Goal: Task Accomplishment & Management: Manage account settings

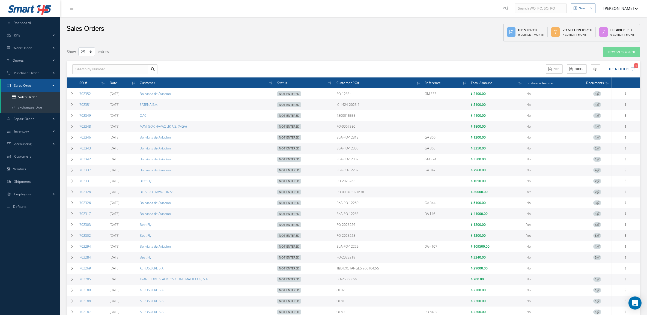
select select "25"
click at [25, 62] on link "Quotes" at bounding box center [30, 60] width 60 height 13
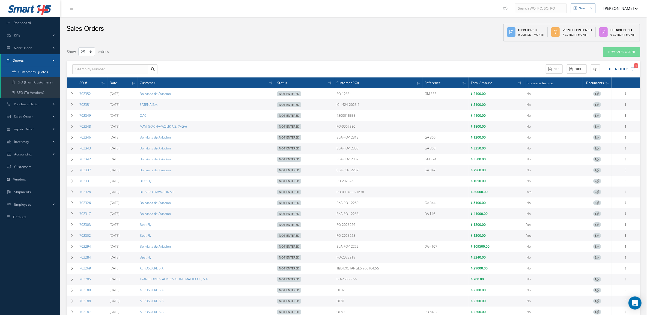
click at [35, 74] on link "Customers Quotes" at bounding box center [30, 72] width 59 height 10
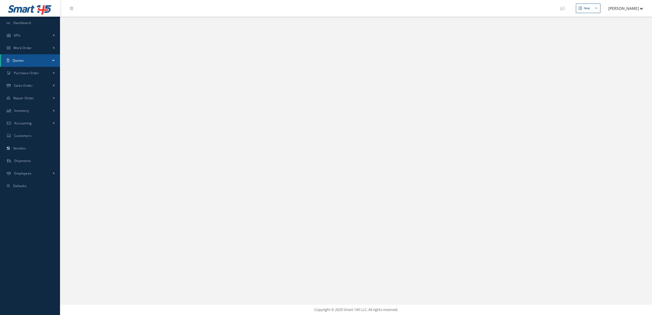
select select "25"
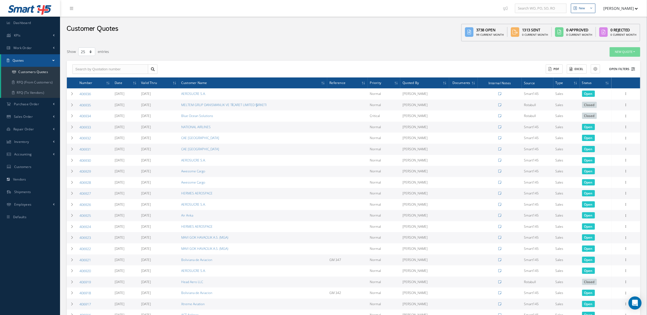
click at [622, 70] on button "Open Filters" at bounding box center [619, 69] width 31 height 9
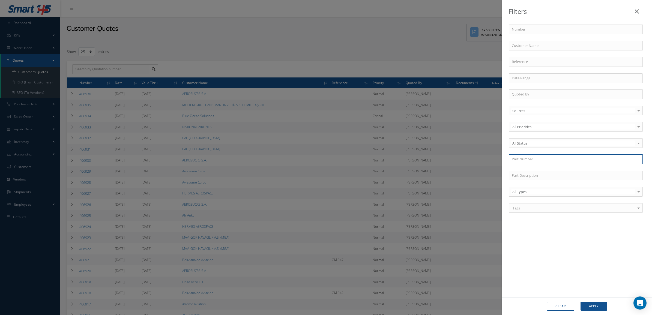
click at [536, 164] on input "text" at bounding box center [576, 159] width 134 height 10
paste input "792999-10"
type input "792999-10"
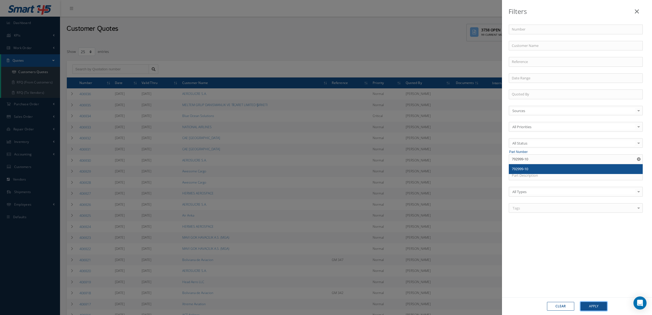
click at [597, 306] on button "Apply" at bounding box center [594, 306] width 26 height 9
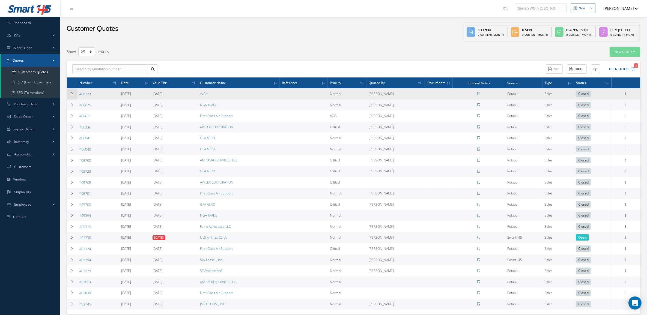
click at [73, 93] on icon at bounding box center [72, 93] width 4 height 3
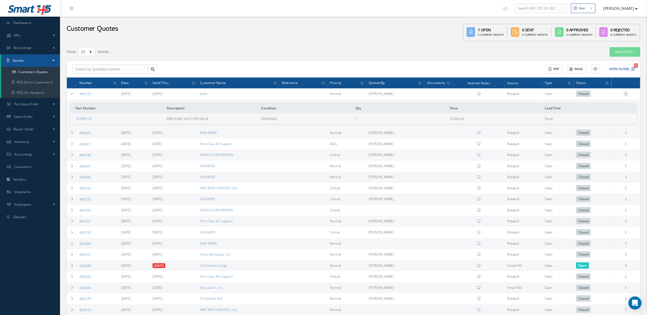
click at [625, 94] on icon at bounding box center [625, 93] width 5 height 4
click at [606, 126] on link "Convert to Sales Order" at bounding box center [600, 127] width 43 height 11
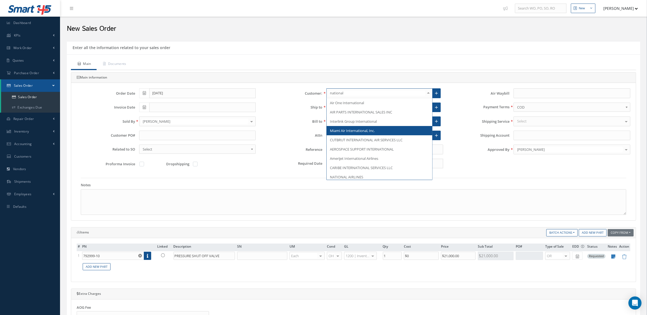
type input "national A"
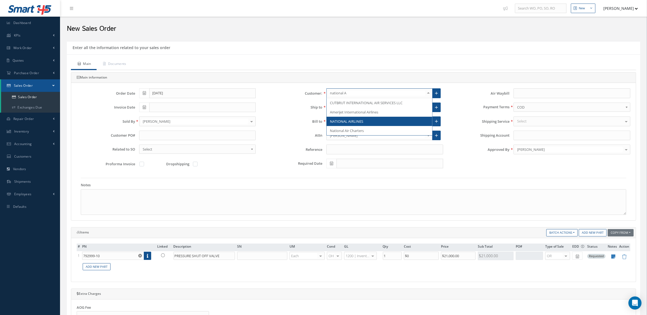
click at [369, 125] on span "NATIONAL AIRLINES" at bounding box center [380, 121] width 106 height 9
type input "A3F195"
click at [436, 109] on icon at bounding box center [436, 108] width 3 height 4
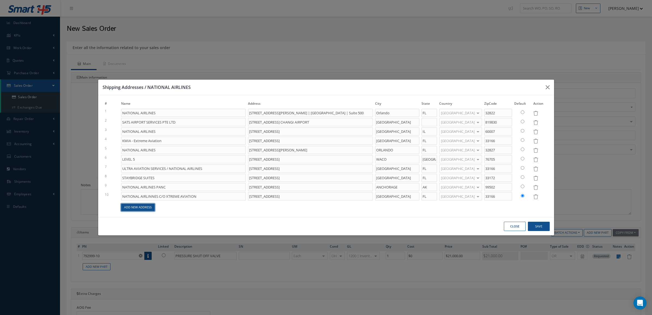
click at [150, 209] on link "Add New Address" at bounding box center [138, 207] width 34 height 7
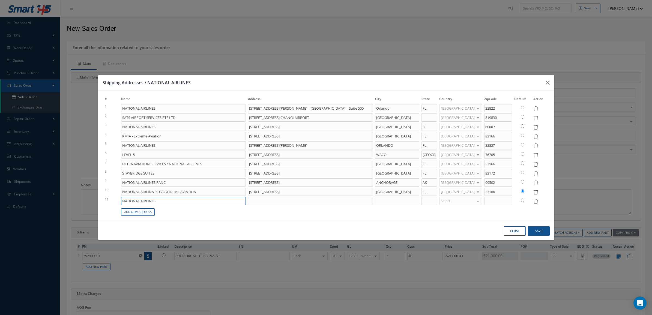
drag, startPoint x: 168, startPoint y: 204, endPoint x: 103, endPoint y: 196, distance: 65.4
click at [103, 196] on div "# Name Address City State Country ZipCode Default Action 1 NATIONAL AIRLINES 59…" at bounding box center [326, 156] width 453 height 120
paste input "C/O HONG KONG AIRCRAFT ENG. CO. LTD."
type input "NATIONAL AIRLINES C/O HONG KONG AIRCRAFT ENG. CO. LTD."
click at [320, 203] on input at bounding box center [310, 201] width 125 height 8
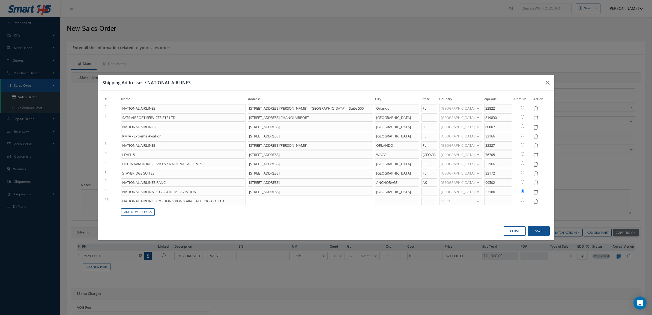
paste input "2F RECEIVING, 80 SOUTH PERIMETER RD"
click at [357, 201] on input "2F RECEIVING, 80 SOUTH PERIMETER RD" at bounding box center [310, 201] width 125 height 8
paste input "HONG KONG INTERNATIONAL AIRPORT"
type input "2F RECEIVING, 80 SOUTH PERIMETER RD HONG KONG INTERNATIONAL AIRPORT"
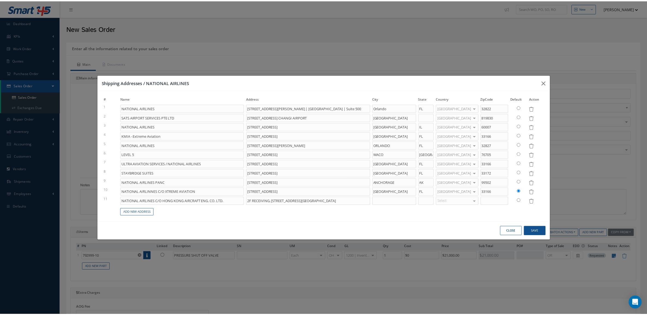
scroll to position [0, 0]
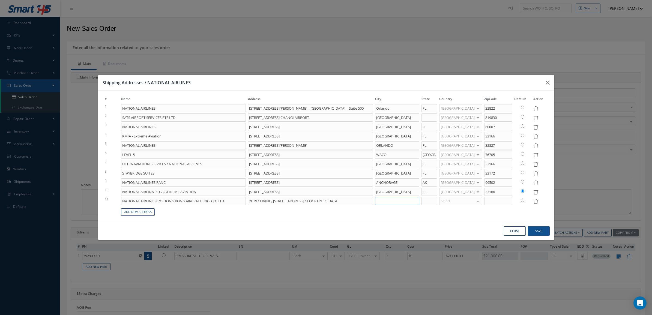
click at [412, 197] on input at bounding box center [397, 201] width 44 height 8
paste input "LANTAU -"
type input "LANTAU -"
type input "HON"
click at [461, 217] on span "[GEOGRAPHIC_DATA]" at bounding box center [460, 219] width 34 height 5
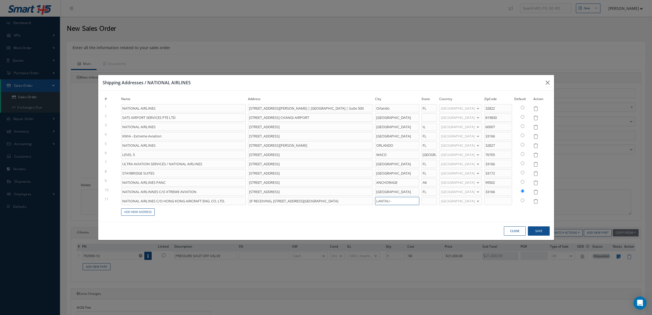
click at [414, 202] on input "LANTAU -" at bounding box center [397, 201] width 44 height 8
type input "LANTAU"
click at [536, 228] on button "Save" at bounding box center [539, 231] width 22 height 10
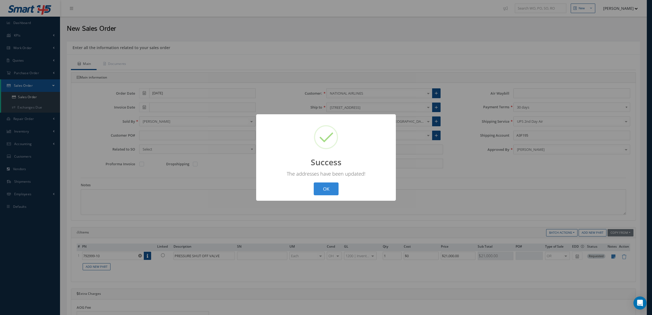
click at [312, 192] on div "? ! i Success × The addresses have been updated! OK Cancel" at bounding box center [326, 157] width 140 height 86
click at [336, 183] on button "OK" at bounding box center [326, 189] width 25 height 13
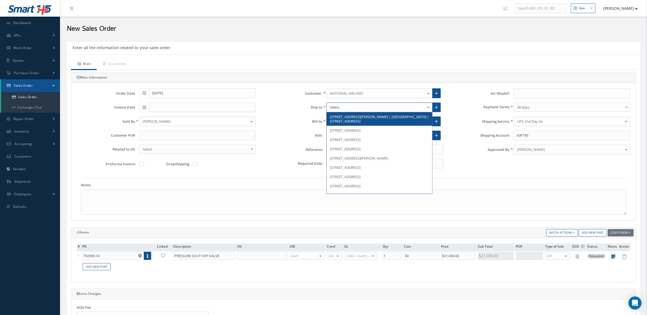
click at [428, 107] on div at bounding box center [429, 107] width 8 height 9
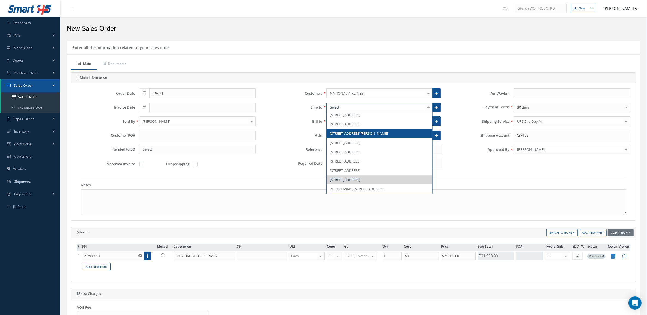
scroll to position [55, 0]
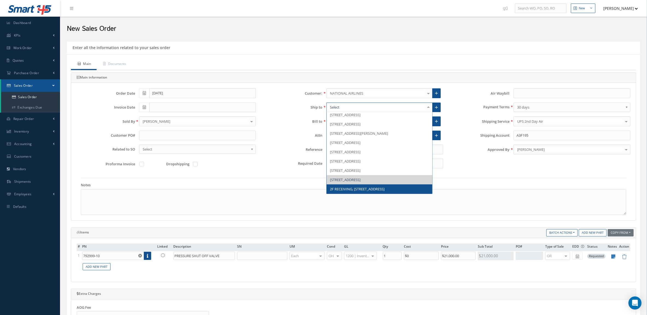
click at [362, 188] on span "2F RECEIVING, 80 SOUTH PERIMETER RD HONG KONG INTERNATIONAL AIRPORT, LANTAU, , …" at bounding box center [357, 189] width 55 height 5
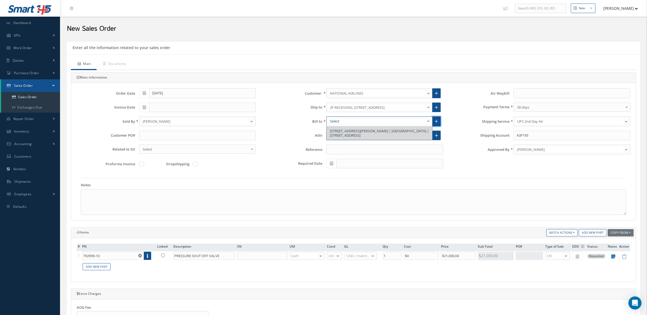
click at [433, 121] on link at bounding box center [436, 122] width 8 height 10
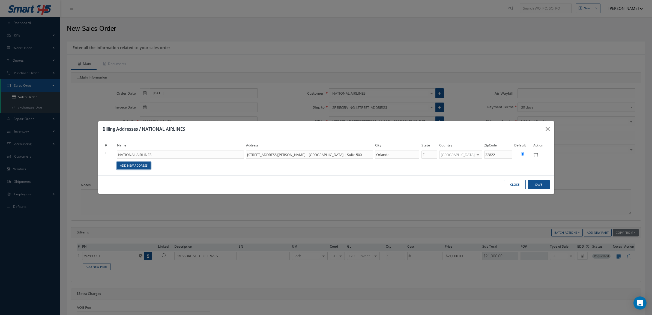
click at [117, 164] on link "Add New Address" at bounding box center [134, 165] width 34 height 7
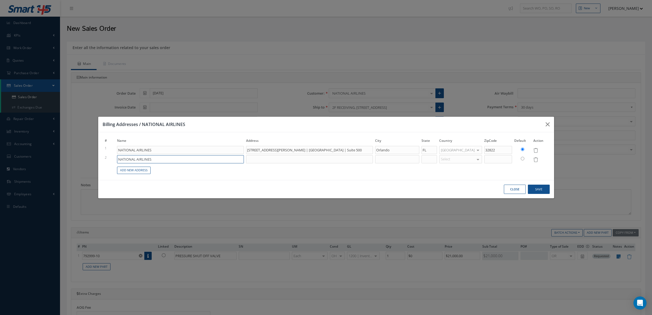
drag, startPoint x: 166, startPoint y: 159, endPoint x: 61, endPoint y: 159, distance: 105.9
click at [61, 159] on div "Billing Addresses / NATIONAL AIRLINES # Name Address City State Country ZipCode…" at bounding box center [326, 157] width 652 height 315
paste input "CARGO"
type input "NATIONAL AIR CARGO"
click at [353, 160] on input at bounding box center [309, 159] width 127 height 8
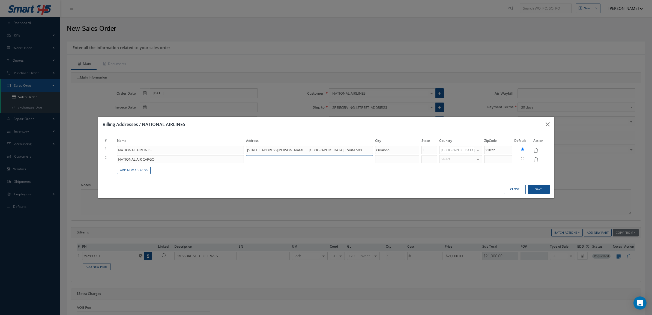
paste input "350 WINDWARD DR"
type input "350 WINDWARD DR"
click at [397, 157] on input at bounding box center [397, 159] width 44 height 8
paste input "ORCHARD PARK"
type input "ORCHARD PARK"
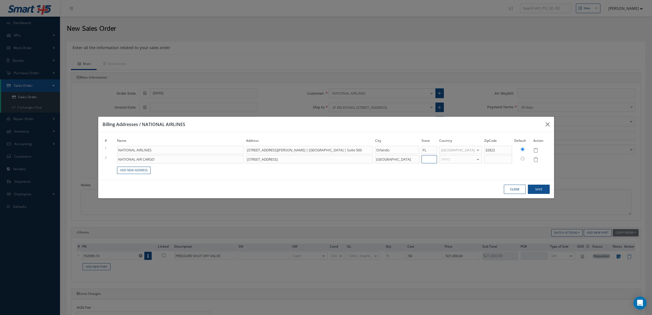
click at [437, 158] on input at bounding box center [430, 159] width 16 height 8
type input "NY"
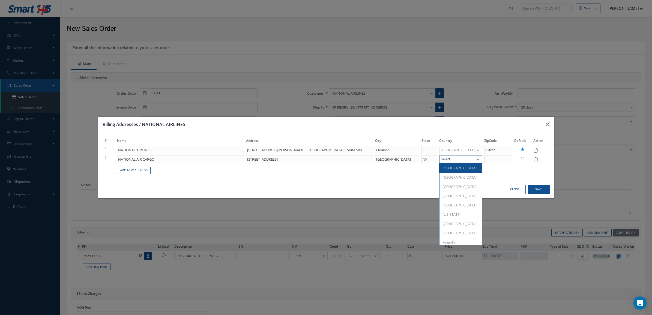
click at [467, 160] on div at bounding box center [460, 159] width 43 height 8
click at [467, 168] on span "[GEOGRAPHIC_DATA]" at bounding box center [460, 168] width 34 height 5
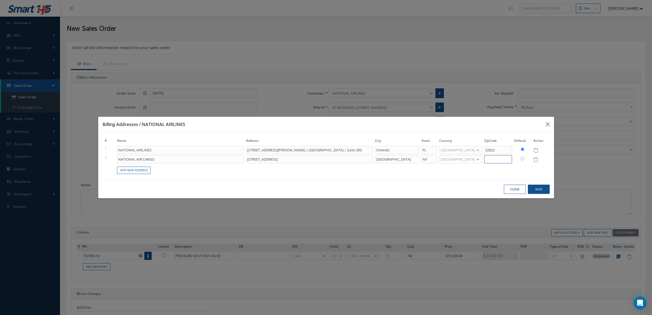
click at [509, 157] on input at bounding box center [498, 159] width 28 height 8
type input "14127"
click at [537, 190] on button "Save" at bounding box center [539, 190] width 22 height 10
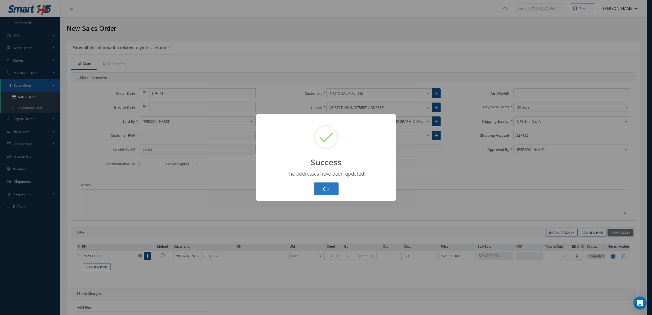
click at [321, 186] on button "OK" at bounding box center [326, 189] width 25 height 13
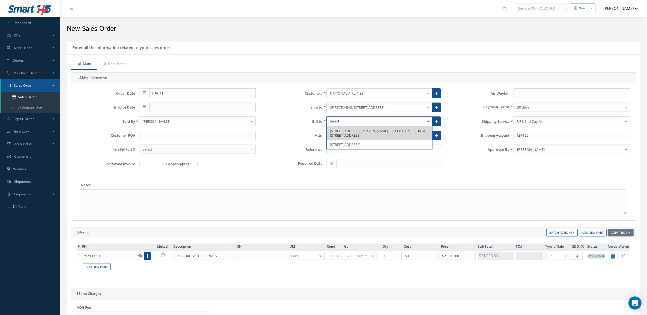
click at [426, 124] on div at bounding box center [429, 121] width 8 height 9
click at [360, 142] on span "350 WINDWARD DR, ORCHARD PARK, NY 14127, United States" at bounding box center [345, 144] width 31 height 5
click at [612, 257] on icon at bounding box center [613, 256] width 4 height 5
type textarea "Trace to Skylease Cargo Stock [GEOGRAPHIC_DATA] / READY TO GO"
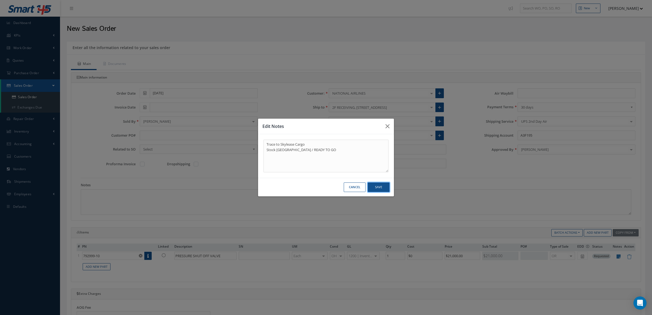
click at [373, 186] on button "Save" at bounding box center [379, 188] width 22 height 10
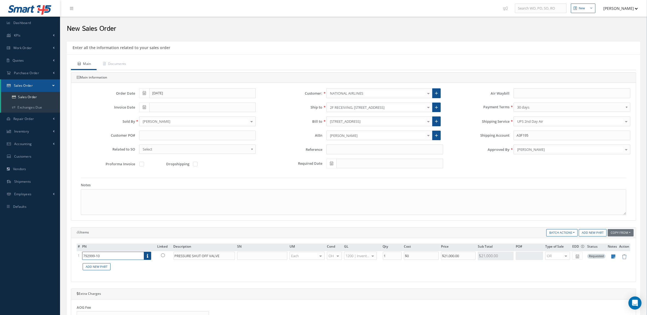
drag, startPoint x: 109, startPoint y: 257, endPoint x: 31, endPoint y: 254, distance: 78.6
click at [31, 254] on div "Smart 145 Dashboard KPIs Accounting Work Order Work Order Preview" at bounding box center [323, 247] width 647 height 494
click at [130, 260] on input "792999-10" at bounding box center [113, 256] width 62 height 8
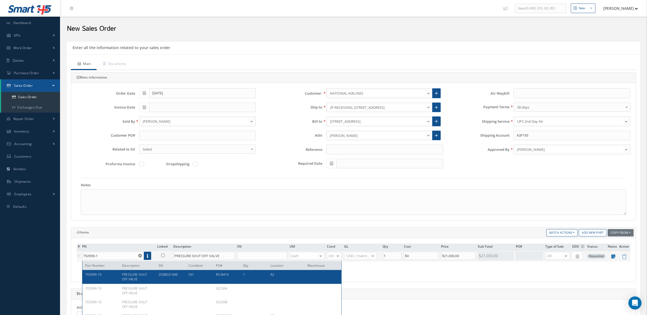
click at [137, 275] on span "PRESSURE SHUT OFF VALVE" at bounding box center [134, 276] width 25 height 9
type input "792999-10"
type input "2008031446"
type input "$1,500"
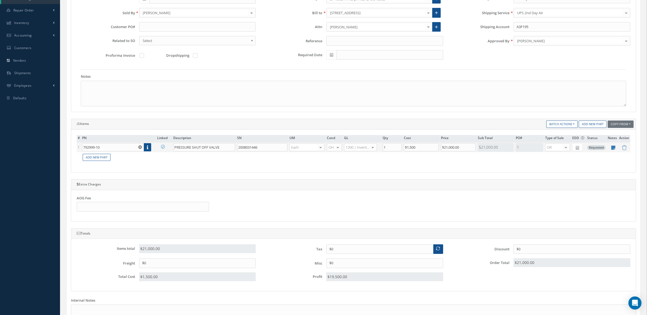
scroll to position [171, 0]
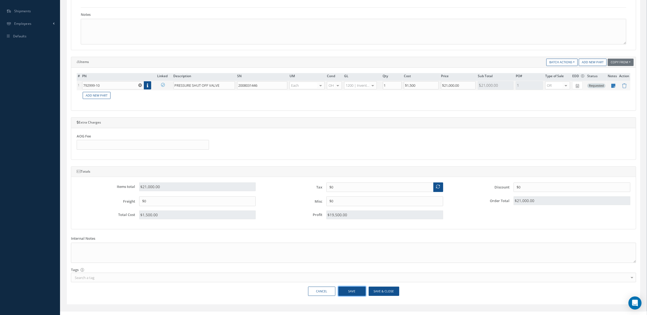
click at [358, 291] on button "Save" at bounding box center [351, 292] width 27 height 10
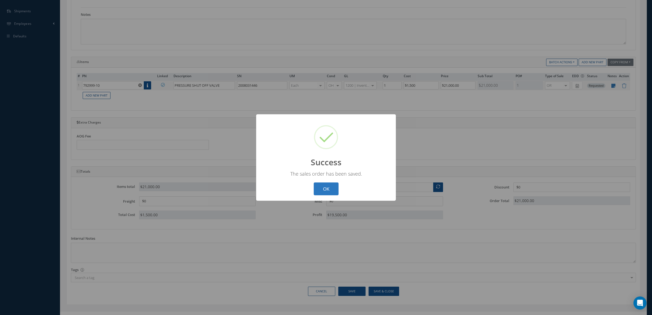
click at [320, 191] on button "OK" at bounding box center [326, 189] width 25 height 13
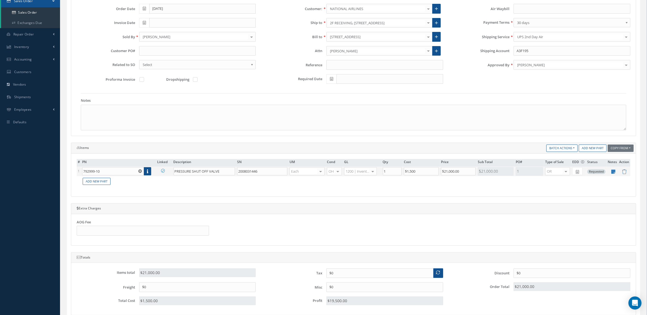
scroll to position [0, 0]
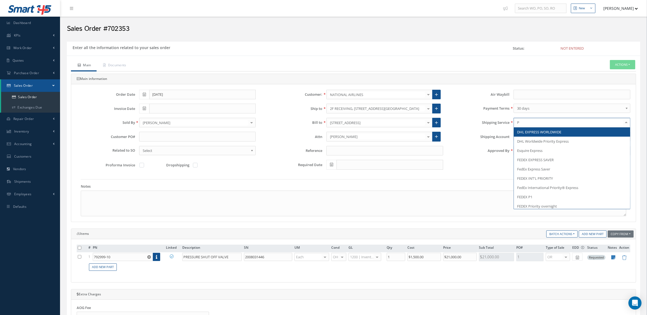
type input "PI"
click at [535, 135] on span "PICK UP" at bounding box center [572, 131] width 116 height 9
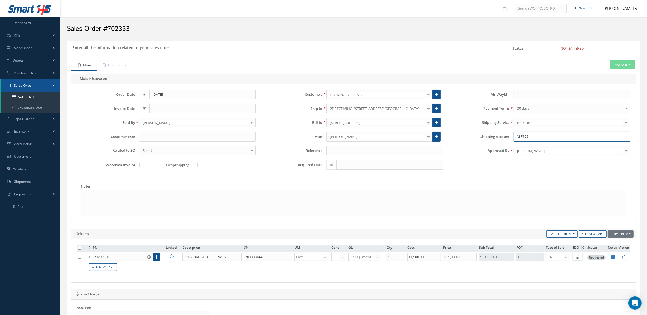
drag, startPoint x: 540, startPoint y: 136, endPoint x: 420, endPoint y: 142, distance: 120.2
click at [420, 142] on div "Order Date 09/09/2025 Customer: NATIONAL AIRLINES MABA AERO LLC 21 AIR ABR AVIA…" at bounding box center [354, 132] width 562 height 85
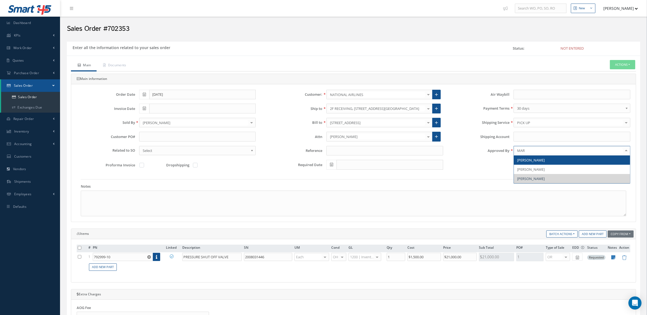
type input "MARI"
click at [527, 157] on span "[PERSON_NAME]" at bounding box center [572, 160] width 116 height 9
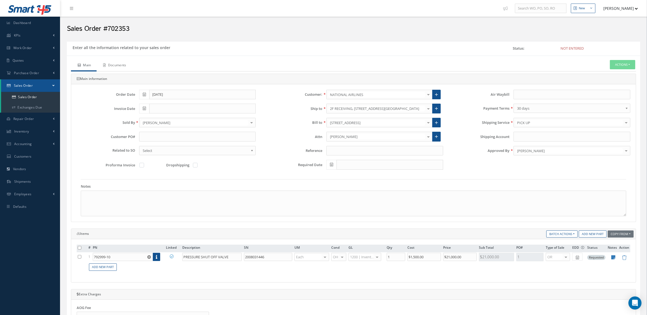
click at [113, 61] on link "Documents" at bounding box center [114, 65] width 35 height 11
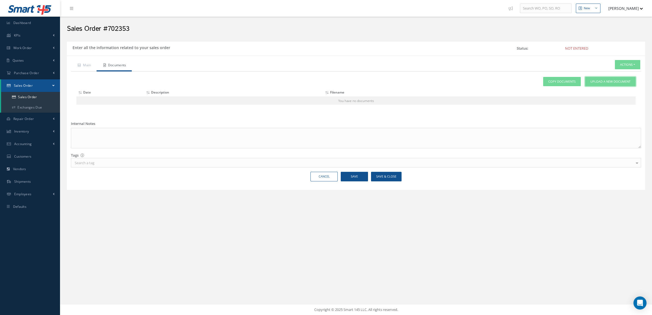
click at [594, 81] on span "Upload a New Document" at bounding box center [610, 81] width 40 height 5
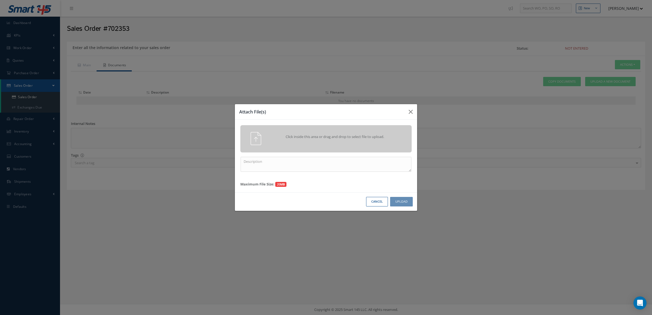
click at [377, 141] on div "Click inside this area or drag and drop to select file to upload." at bounding box center [333, 137] width 135 height 11
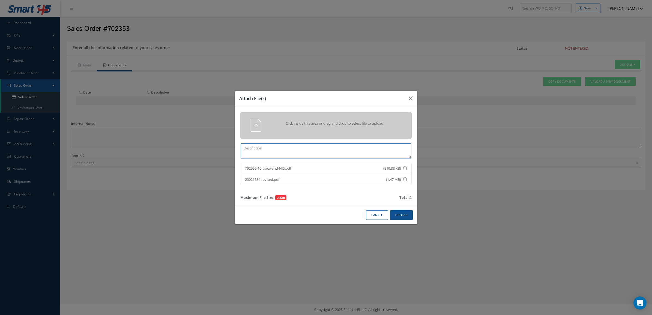
click at [353, 150] on textarea at bounding box center [326, 151] width 171 height 15
type textarea "CERTS + TRACE"
click at [403, 216] on button "Upload" at bounding box center [401, 215] width 23 height 10
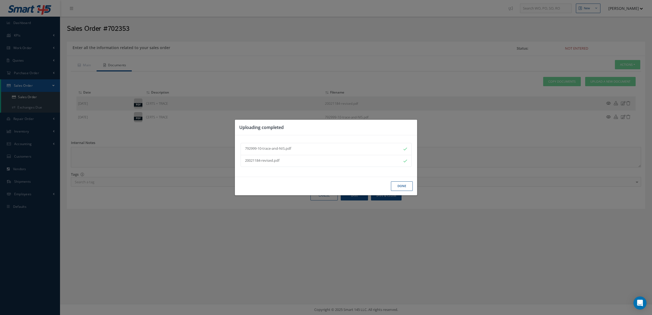
click at [399, 186] on button "Done" at bounding box center [402, 186] width 22 height 10
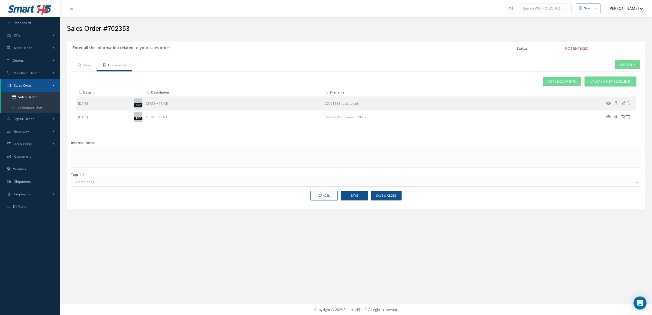
click at [608, 81] on span "Upload a New Document" at bounding box center [610, 81] width 40 height 5
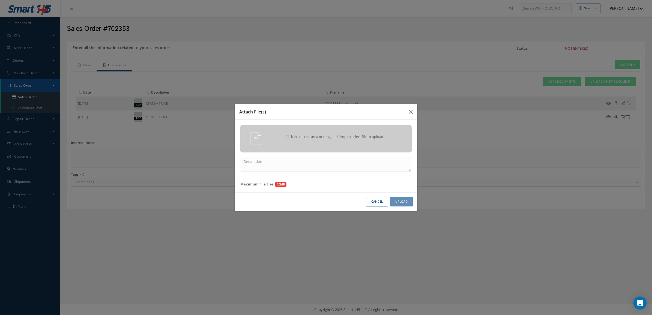
click at [380, 137] on span "Click inside this area or drag and drop to select file to upload." at bounding box center [335, 136] width 124 height 5
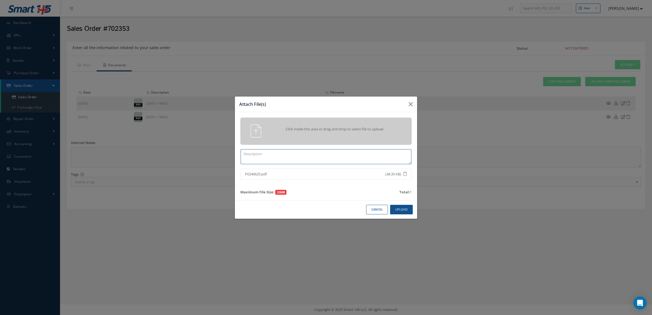
click at [326, 163] on textarea at bounding box center [326, 156] width 171 height 15
type textarea "PO"
click at [396, 207] on button "Upload" at bounding box center [401, 210] width 23 height 10
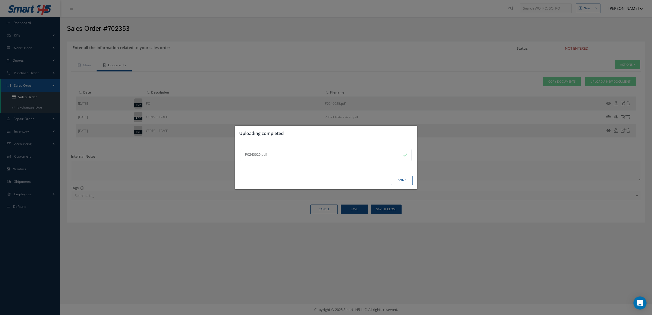
click at [398, 178] on button "Done" at bounding box center [402, 181] width 22 height 10
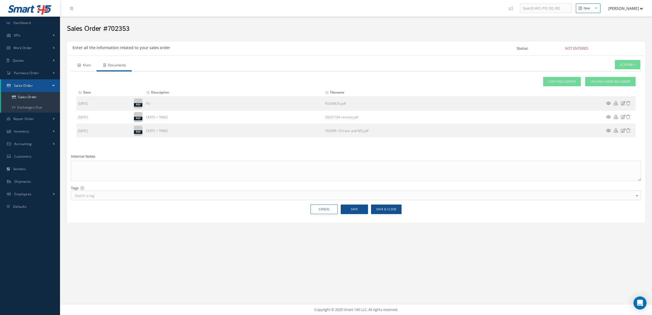
click at [93, 67] on link "Main" at bounding box center [84, 65] width 26 height 11
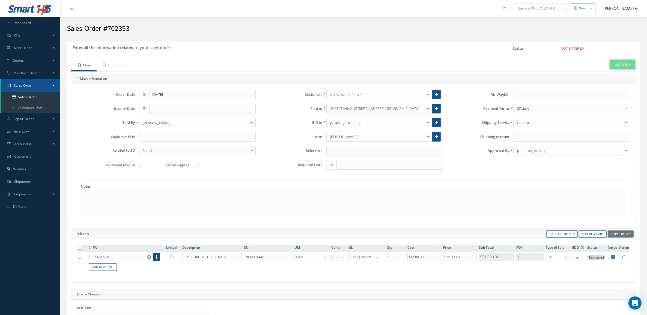
click at [616, 65] on button "Actions" at bounding box center [622, 65] width 25 height 10
click at [606, 74] on link "Enter/Update" at bounding box center [614, 73] width 44 height 7
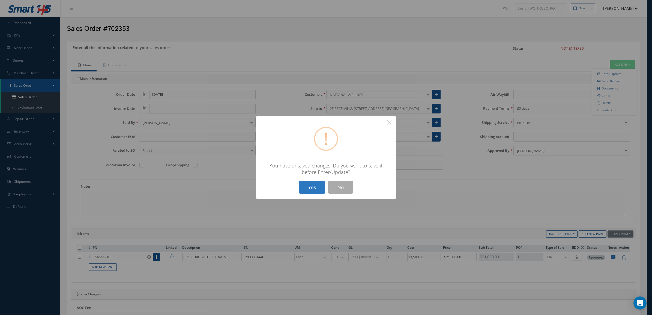
click at [304, 189] on button "Yes" at bounding box center [312, 187] width 26 height 13
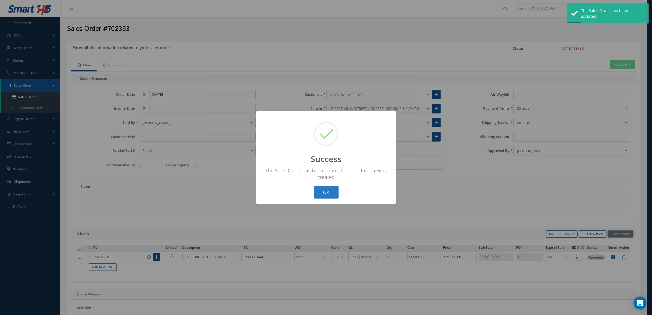
drag, startPoint x: 325, startPoint y: 190, endPoint x: 324, endPoint y: 186, distance: 3.9
click at [325, 190] on button "OK" at bounding box center [326, 192] width 25 height 13
type input "09/09/2025"
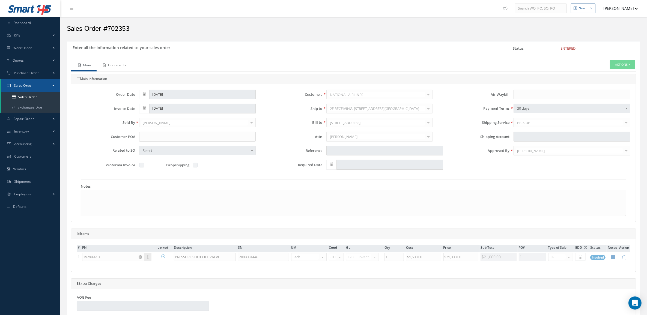
click at [123, 60] on link "Documents" at bounding box center [114, 65] width 35 height 11
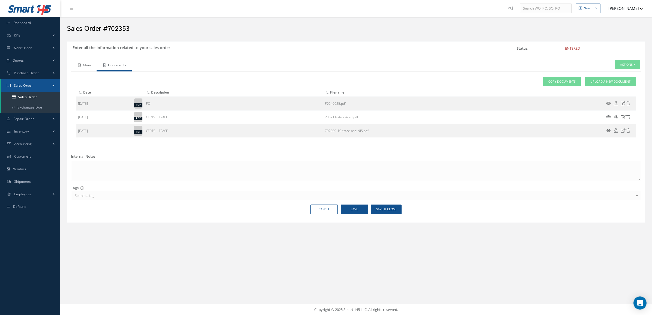
click at [90, 66] on link "Main" at bounding box center [84, 65] width 26 height 11
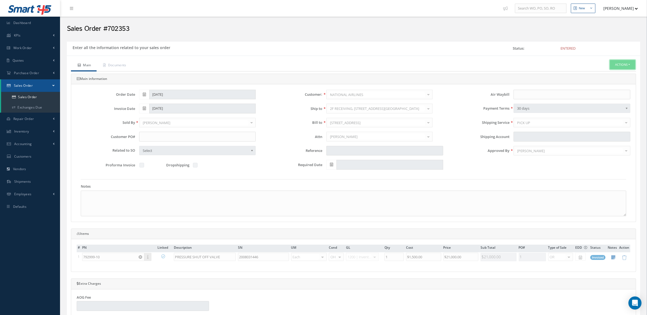
click at [628, 69] on button "Actions" at bounding box center [622, 65] width 25 height 10
click at [569, 194] on link "Multiple Reports" at bounding box center [573, 190] width 41 height 8
checkbox input "true"
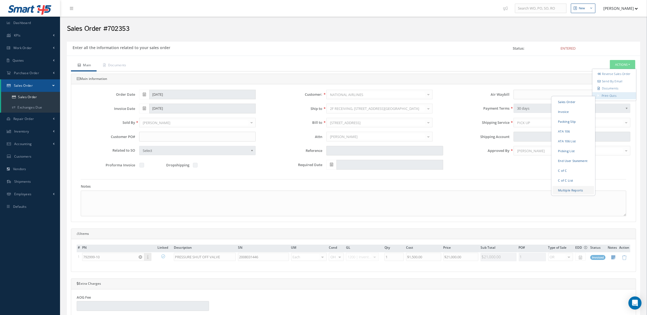
checkbox input "true"
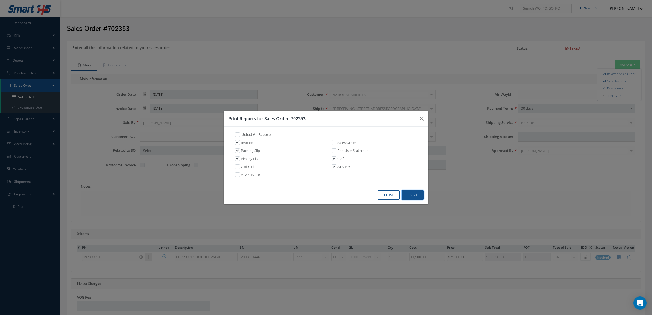
click at [414, 192] on button "Print" at bounding box center [413, 195] width 22 height 10
click at [393, 197] on button "Close" at bounding box center [389, 195] width 22 height 10
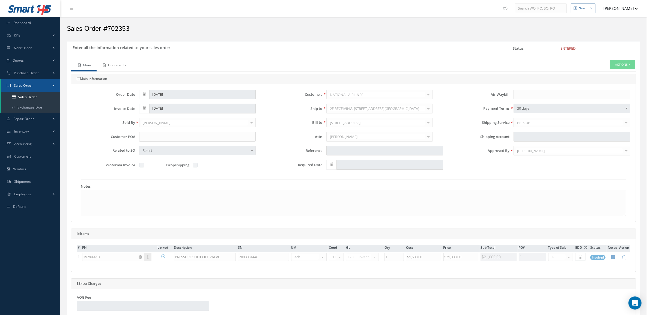
click at [130, 65] on link "Documents" at bounding box center [114, 65] width 35 height 11
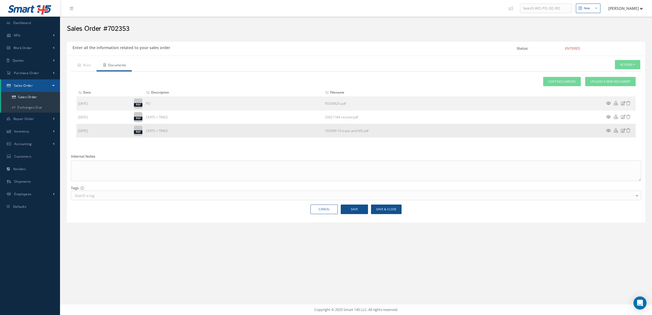
click at [609, 131] on icon at bounding box center [608, 131] width 5 height 4
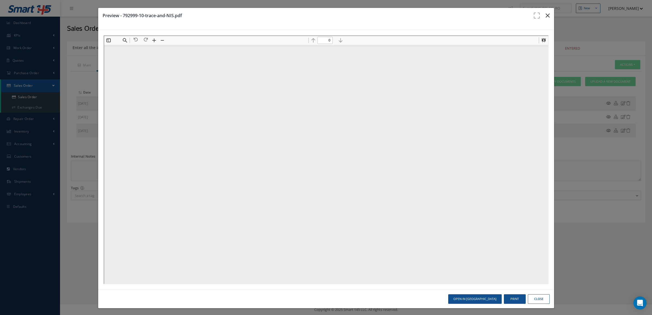
type input "1"
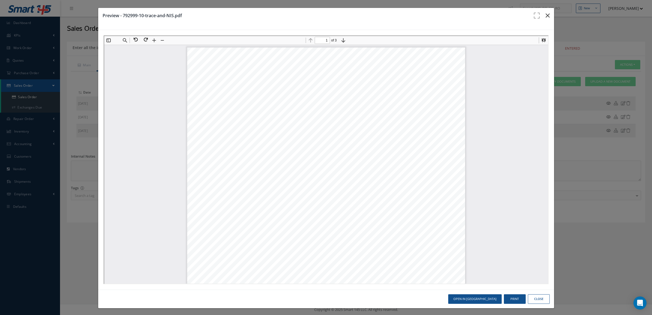
click at [545, 15] on button "button" at bounding box center [547, 15] width 13 height 15
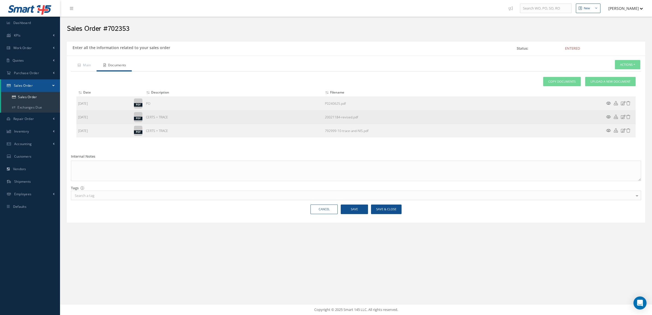
click at [609, 115] on icon at bounding box center [608, 117] width 5 height 4
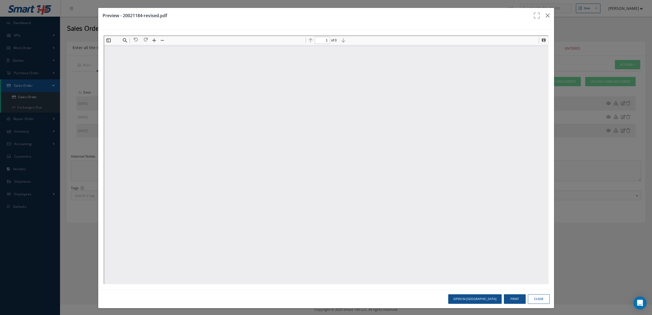
type input "3"
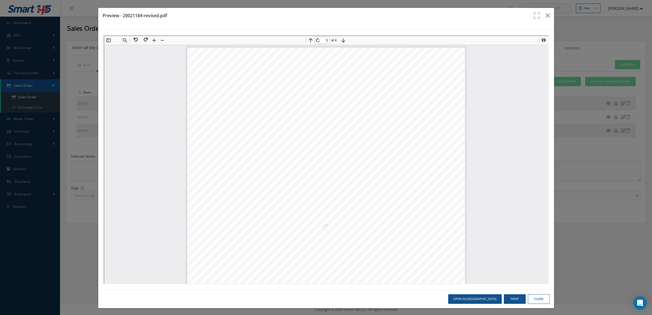
scroll to position [651, 0]
click at [508, 301] on button "Print" at bounding box center [515, 299] width 22 height 10
click at [528, 297] on button "Close" at bounding box center [539, 299] width 22 height 10
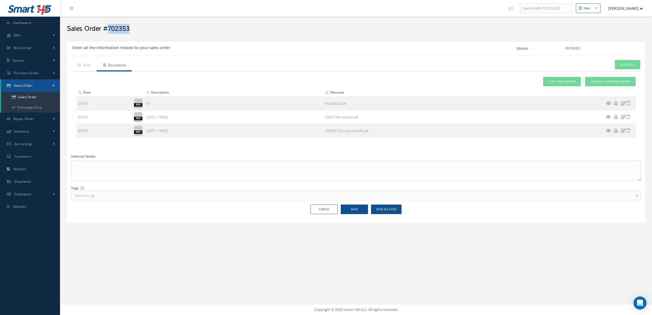
drag, startPoint x: 124, startPoint y: 31, endPoint x: 108, endPoint y: 32, distance: 15.8
click at [108, 32] on h2 "Sales Order #702353" at bounding box center [356, 29] width 578 height 8
copy h2 "702353"
click at [607, 80] on span "Upload a New Document" at bounding box center [610, 81] width 40 height 5
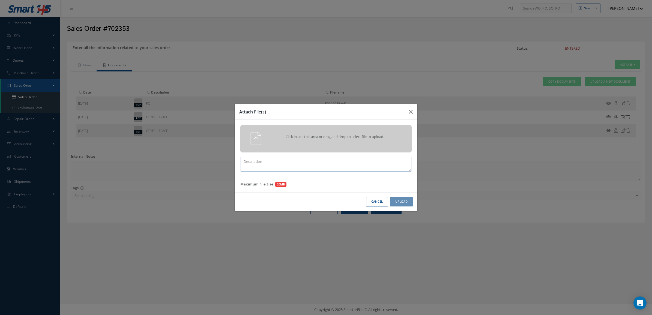
click at [294, 163] on textarea at bounding box center [326, 164] width 171 height 15
paste textarea "702353"
type textarea "PPW SO 702353"
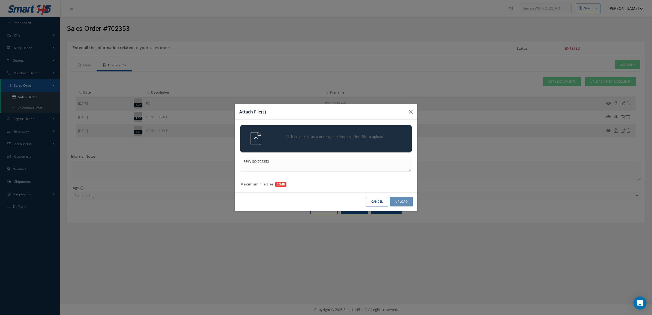
click at [327, 141] on div "Click inside this area or drag and drop to select file to upload." at bounding box center [333, 137] width 135 height 11
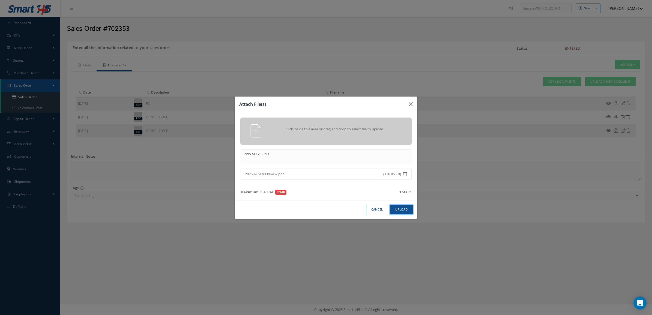
click at [396, 209] on button "Upload" at bounding box center [401, 210] width 23 height 10
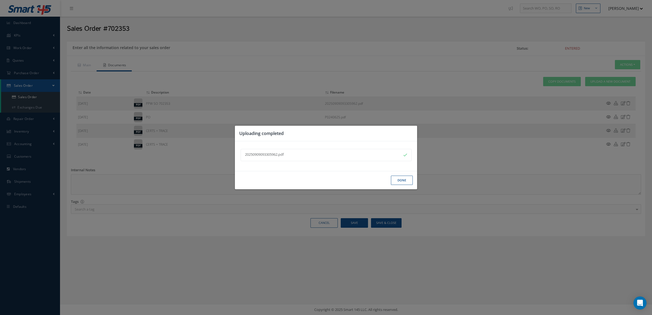
click at [404, 178] on button "Done" at bounding box center [402, 181] width 22 height 10
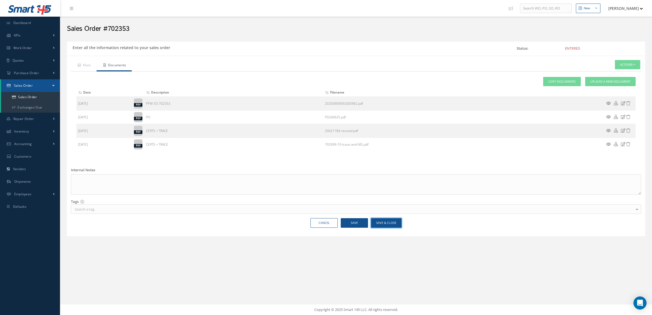
click at [383, 224] on button "Save & Close" at bounding box center [386, 223] width 31 height 10
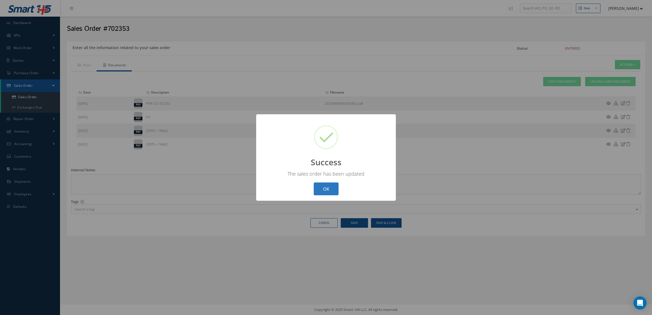
click at [329, 191] on button "OK" at bounding box center [326, 189] width 25 height 13
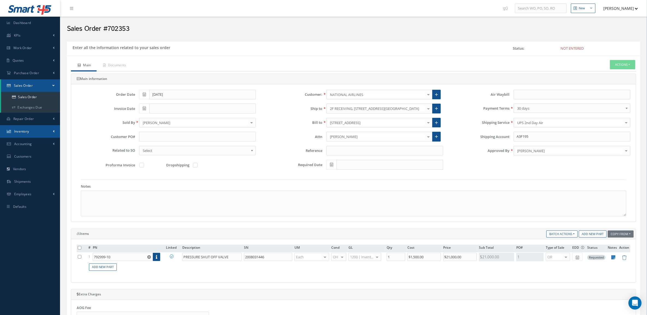
click at [34, 133] on link "Inventory" at bounding box center [30, 131] width 60 height 13
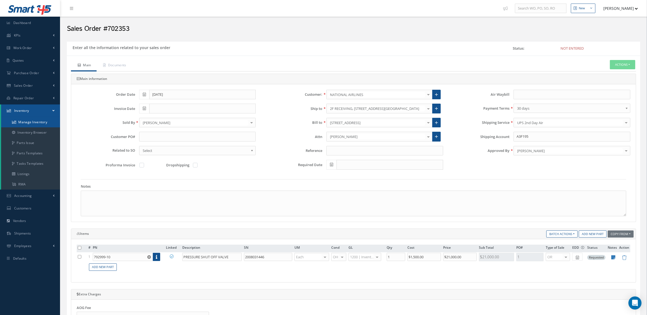
click at [36, 119] on link "Manage Inventory" at bounding box center [30, 122] width 59 height 10
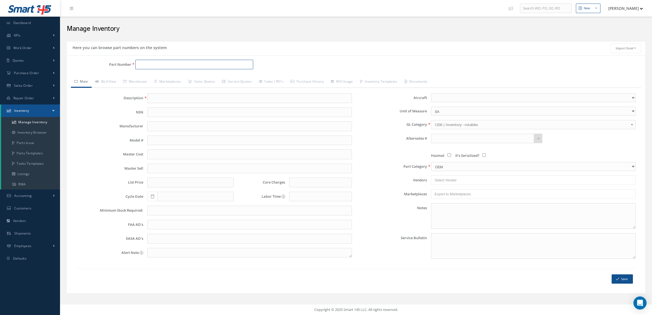
click at [172, 67] on input "Part Number" at bounding box center [194, 65] width 118 height 10
paste input "792999-10"
type input "792999-10"
type input "PRESSURE SHUT OFF VALVE"
type input "0.00"
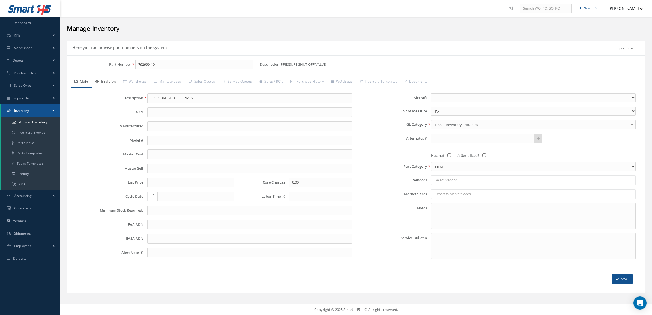
click at [101, 83] on link "Bird View" at bounding box center [106, 81] width 28 height 11
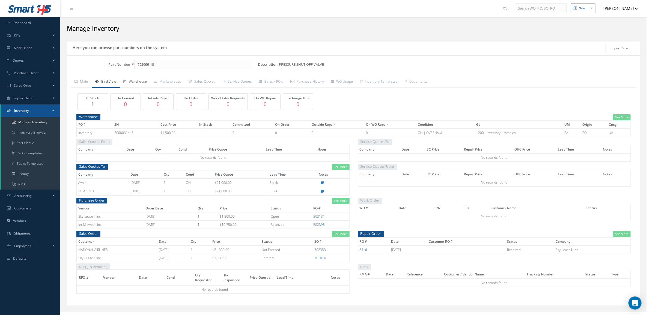
click at [129, 84] on link "Warehouse" at bounding box center [135, 81] width 31 height 11
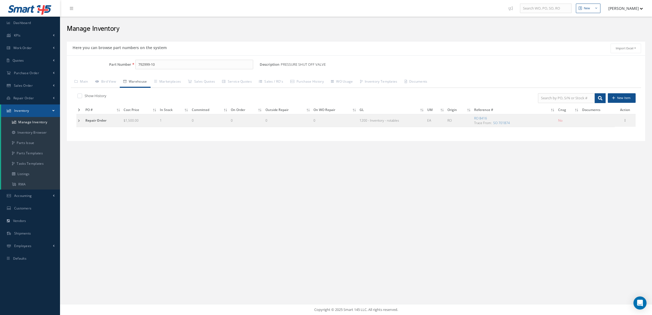
click at [79, 123] on td at bounding box center [79, 120] width 7 height 13
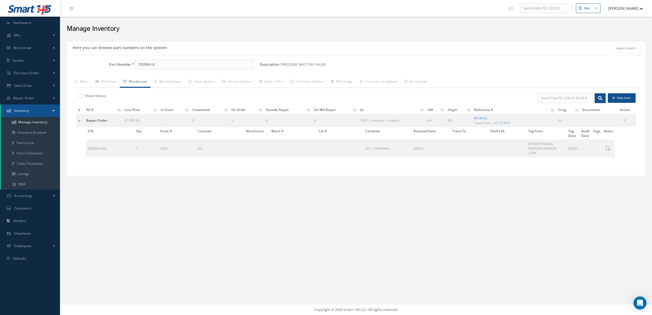
click at [483, 118] on link "RO 8416" at bounding box center [480, 118] width 13 height 5
click at [502, 124] on link "SO 701874" at bounding box center [501, 123] width 17 height 5
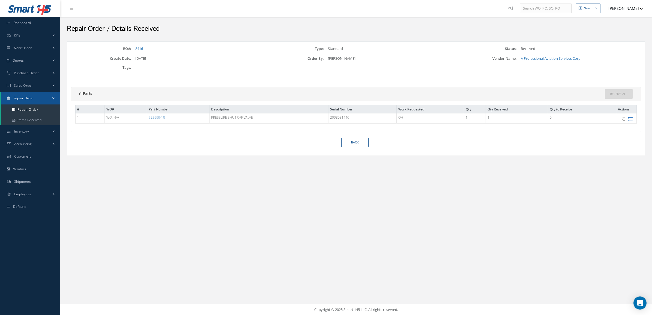
click at [629, 119] on icon at bounding box center [630, 119] width 5 height 5
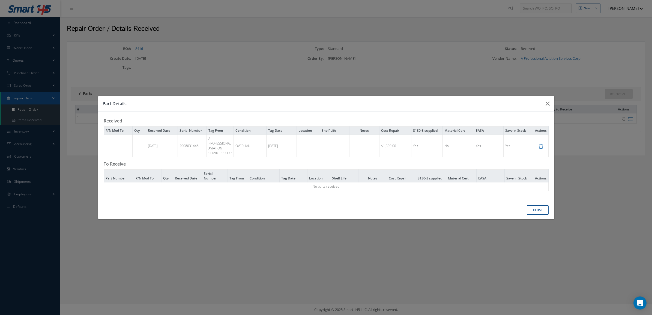
click at [546, 212] on button "Close" at bounding box center [538, 210] width 22 height 10
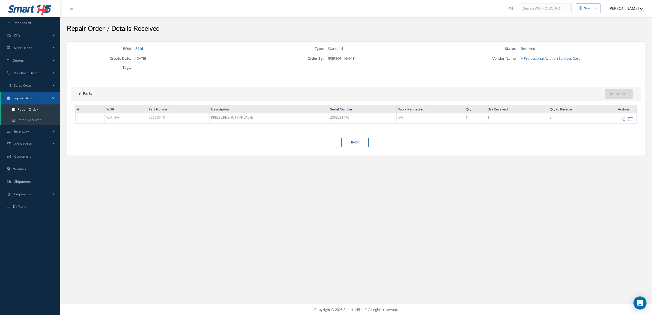
click at [138, 48] on link "8416" at bounding box center [139, 48] width 8 height 5
click at [138, 46] on link "8416" at bounding box center [139, 48] width 8 height 5
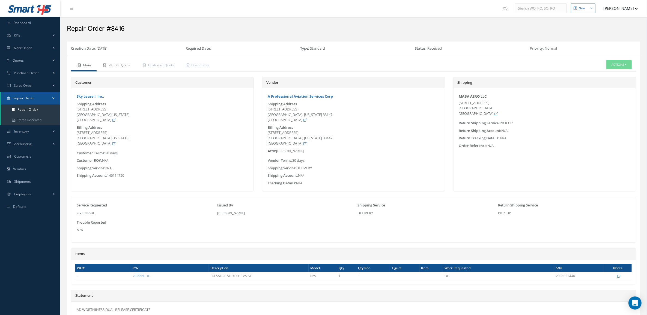
click at [118, 64] on link "Vendor Quote" at bounding box center [117, 65] width 40 height 11
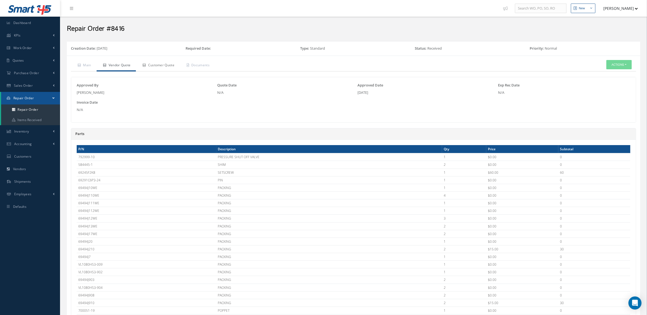
click at [165, 64] on link "Customer Quote" at bounding box center [158, 65] width 44 height 11
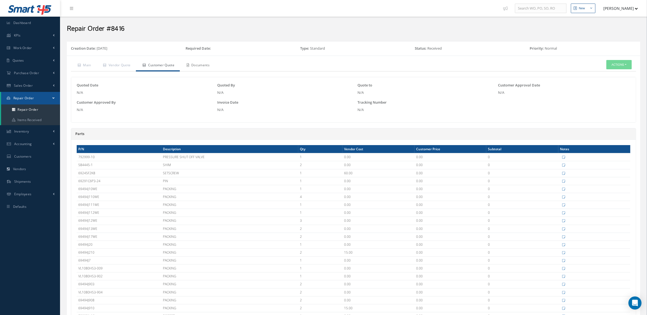
click at [207, 64] on link "Documents" at bounding box center [197, 65] width 35 height 11
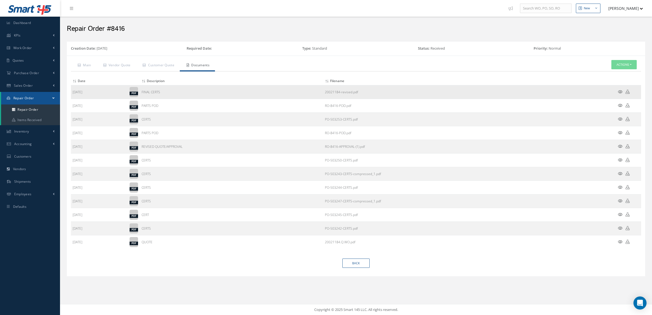
click at [620, 91] on icon at bounding box center [620, 92] width 5 height 4
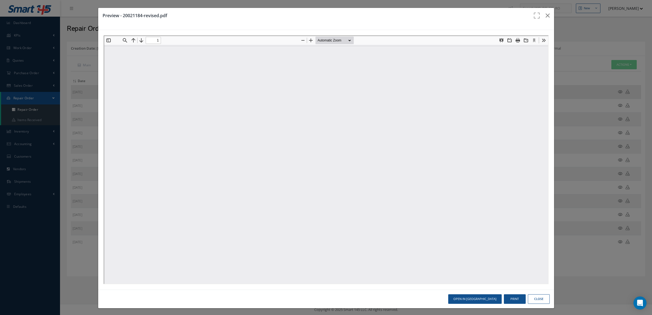
type input "0"
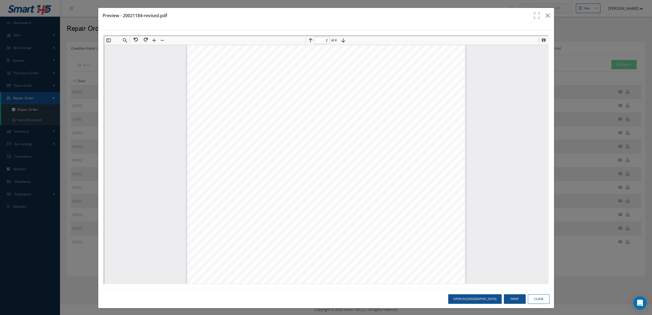
scroll to position [651, 0]
type input "3"
click at [535, 298] on button "Close" at bounding box center [539, 299] width 22 height 10
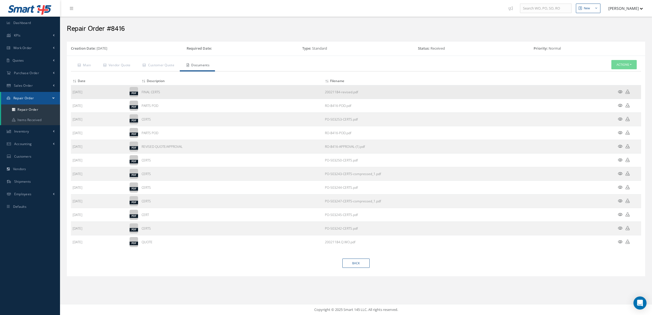
click at [628, 91] on icon at bounding box center [628, 92] width 4 height 4
click at [223, 272] on div "Back" at bounding box center [356, 266] width 578 height 14
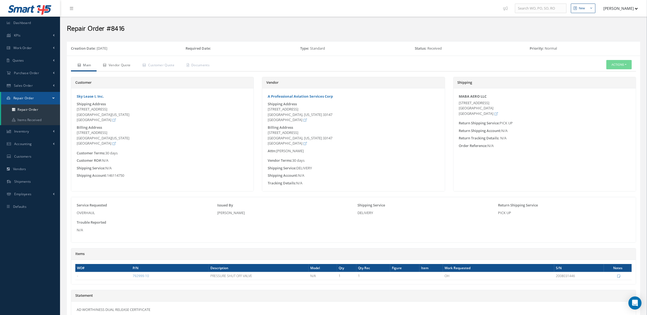
click at [124, 64] on link "Vendor Quote" at bounding box center [117, 65] width 40 height 11
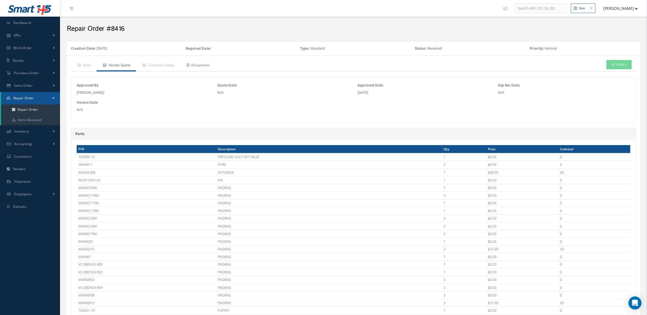
click at [205, 62] on link "Documents" at bounding box center [197, 65] width 35 height 11
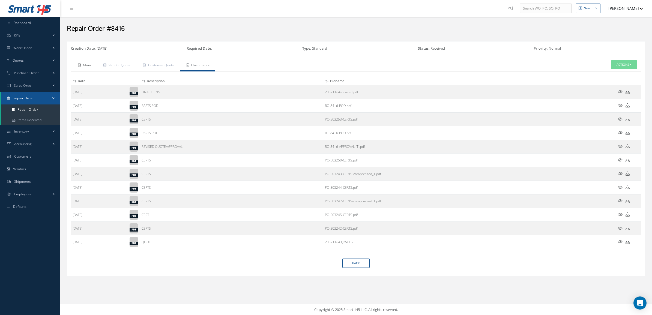
click at [94, 65] on link "Main" at bounding box center [84, 65] width 26 height 11
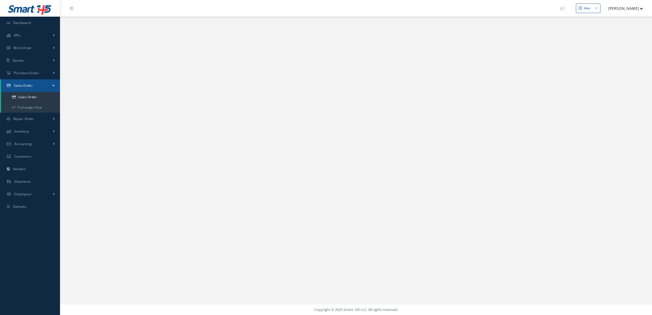
select select "25"
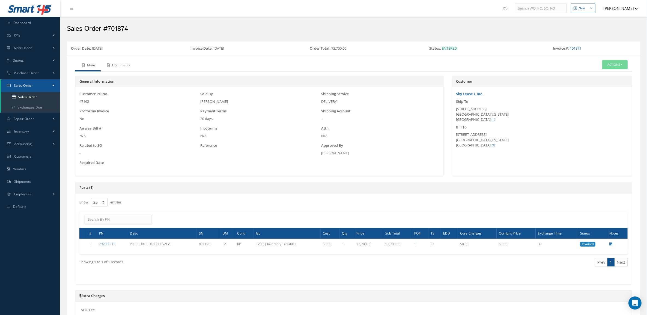
click at [119, 63] on link "Documents" at bounding box center [118, 65] width 35 height 11
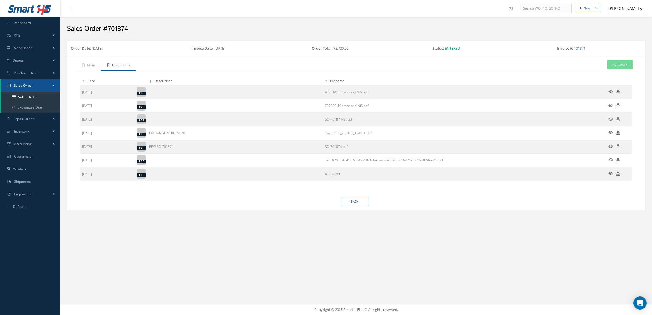
click at [610, 93] on icon at bounding box center [610, 92] width 5 height 4
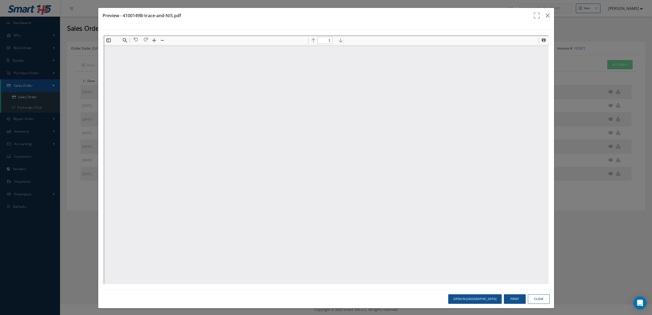
scroll to position [3, 0]
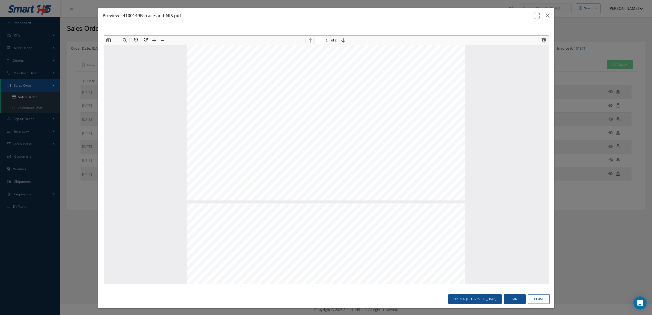
type input "2"
click at [546, 15] on icon "button" at bounding box center [548, 15] width 4 height 7
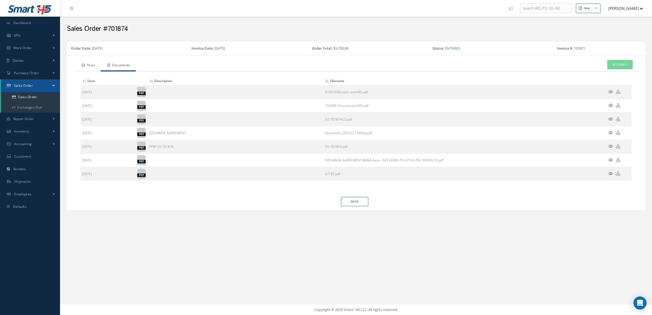
click at [86, 68] on link "Main" at bounding box center [88, 65] width 26 height 11
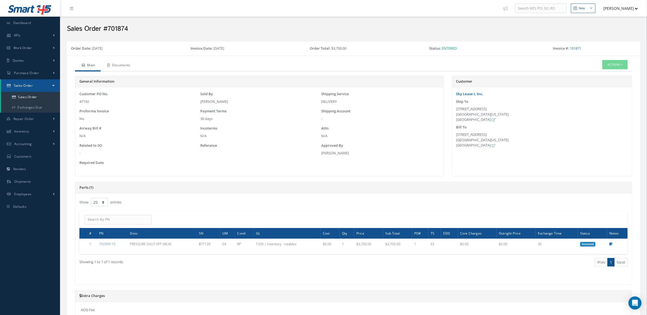
click at [111, 66] on link "Documents" at bounding box center [118, 65] width 35 height 11
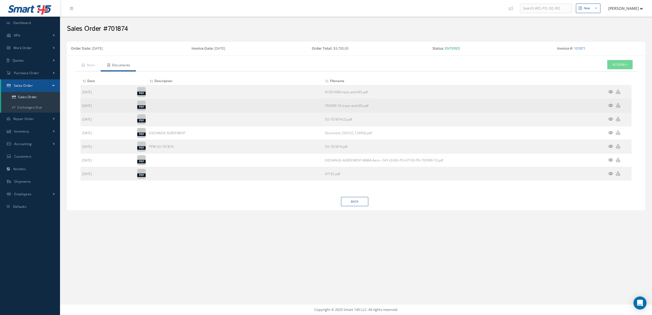
click at [612, 105] on icon at bounding box center [610, 105] width 5 height 4
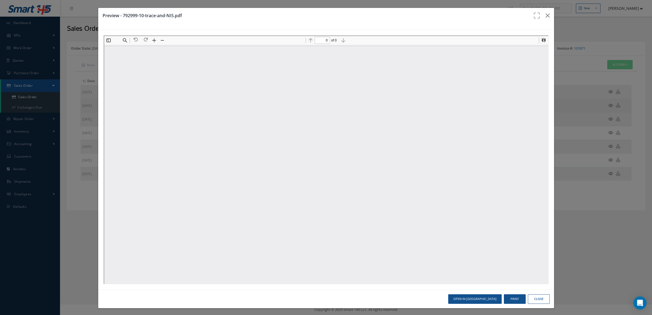
scroll to position [0, 0]
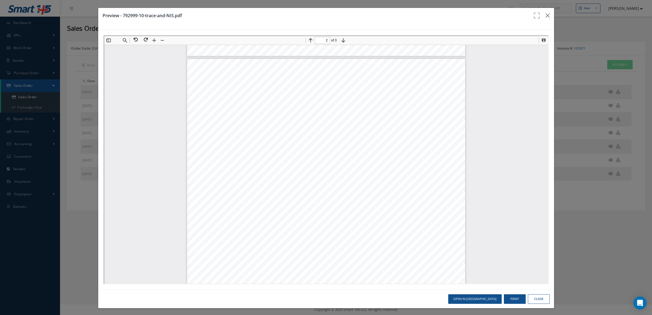
type input "1"
click at [546, 16] on icon "button" at bounding box center [548, 15] width 4 height 7
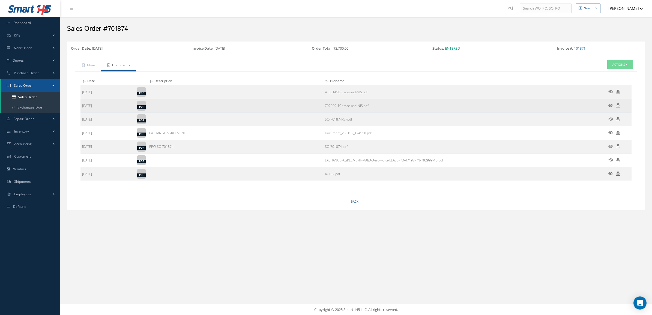
click at [617, 104] on icon at bounding box center [618, 105] width 4 height 4
click at [611, 107] on icon at bounding box center [610, 105] width 5 height 4
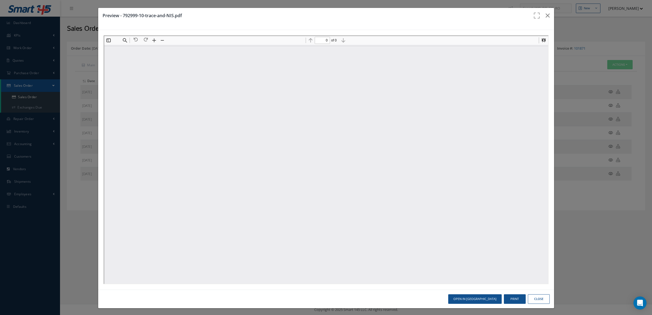
type input "1"
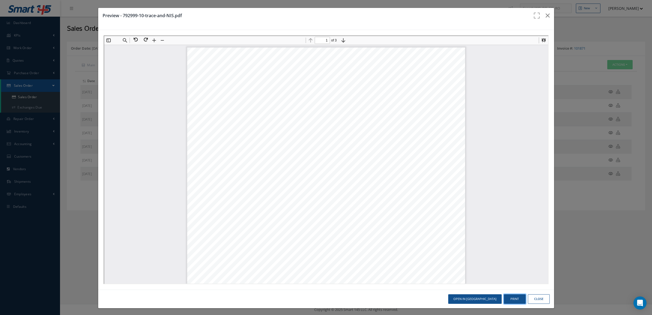
click at [506, 297] on button "Print" at bounding box center [515, 299] width 22 height 10
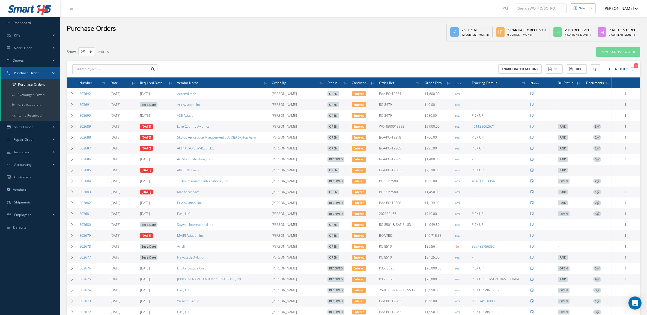
select select "25"
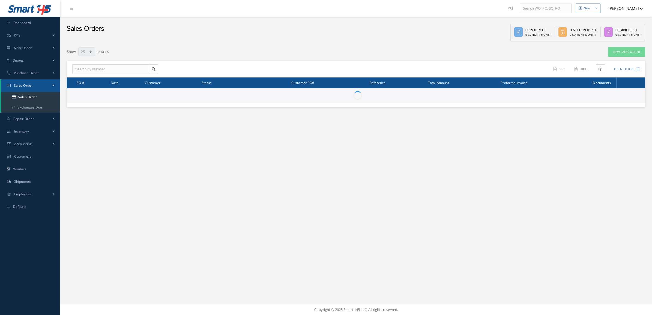
select select "25"
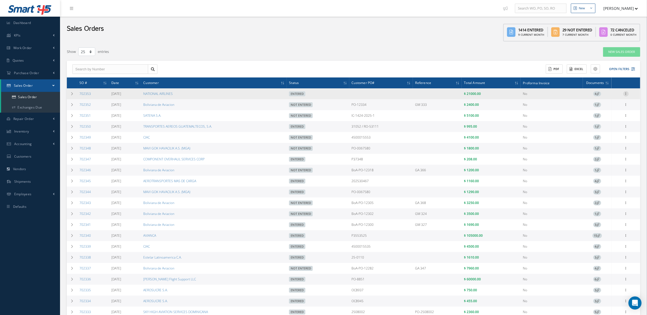
click at [623, 94] on icon at bounding box center [625, 93] width 5 height 4
click at [617, 100] on link "Reverse Sales Order" at bounding box center [600, 99] width 43 height 11
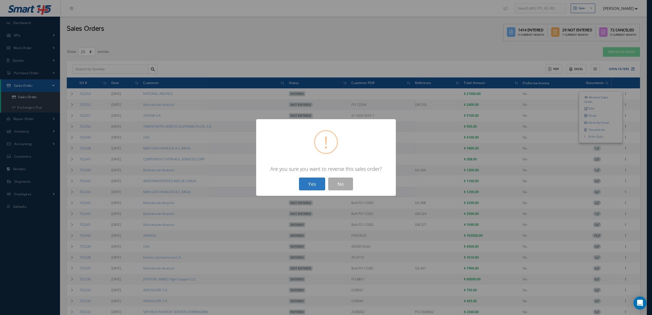
click at [318, 180] on button "Yes" at bounding box center [312, 184] width 26 height 13
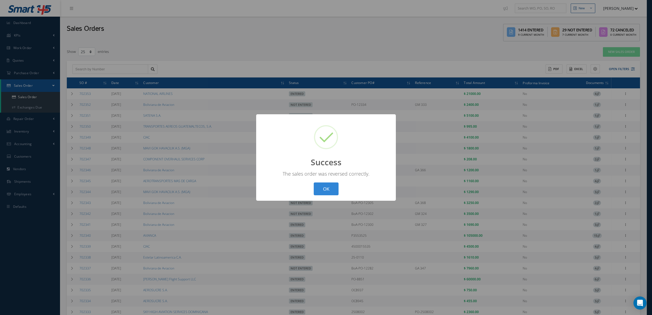
click at [70, 95] on div "? ! i Success × The sales order was reversed correctly. OK Cancel" at bounding box center [326, 157] width 652 height 315
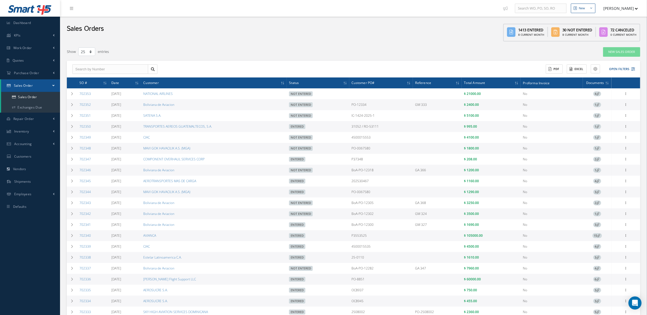
click at [70, 95] on icon at bounding box center [72, 93] width 4 height 3
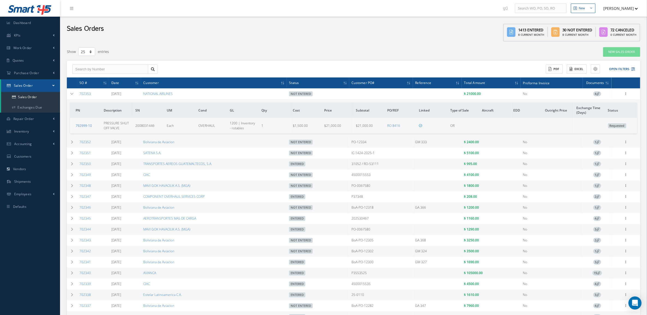
click at [79, 125] on link "792999-10" at bounding box center [84, 125] width 16 height 5
click at [627, 91] on icon at bounding box center [625, 93] width 5 height 4
click at [613, 97] on link "Enter/Update" at bounding box center [600, 97] width 43 height 7
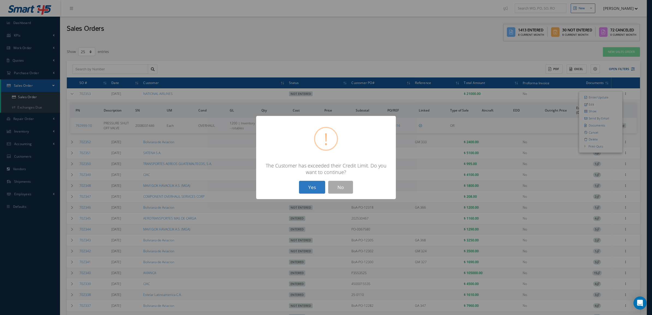
click at [322, 186] on button "Yes" at bounding box center [312, 187] width 26 height 13
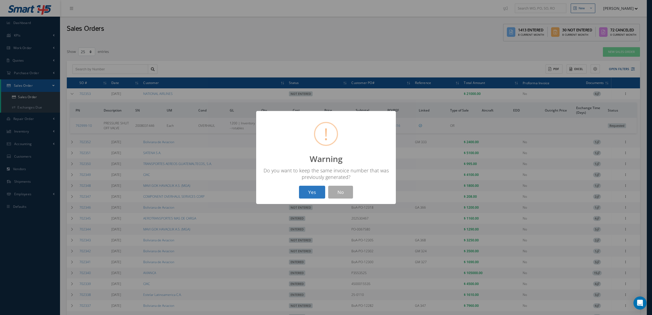
click at [312, 196] on button "Yes" at bounding box center [312, 192] width 26 height 13
click at [320, 186] on button "OK" at bounding box center [326, 192] width 25 height 13
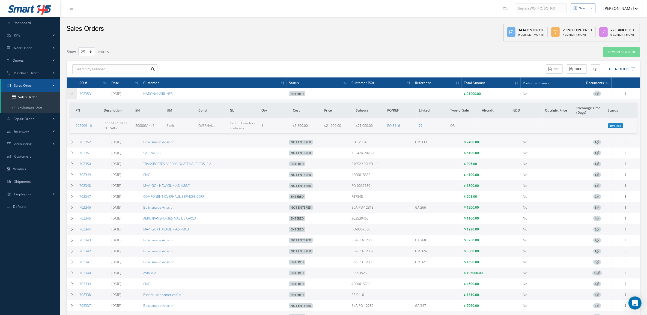
click at [70, 94] on td at bounding box center [72, 93] width 10 height 11
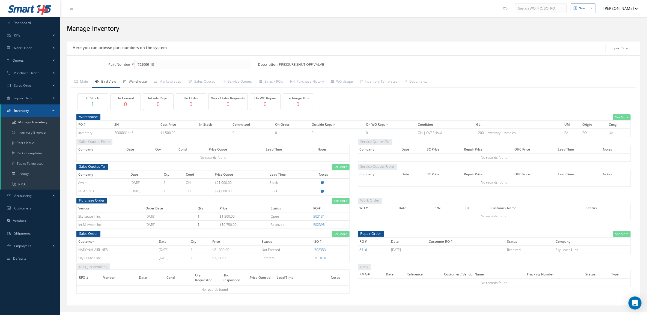
click at [139, 82] on link "Warehouse" at bounding box center [135, 81] width 31 height 11
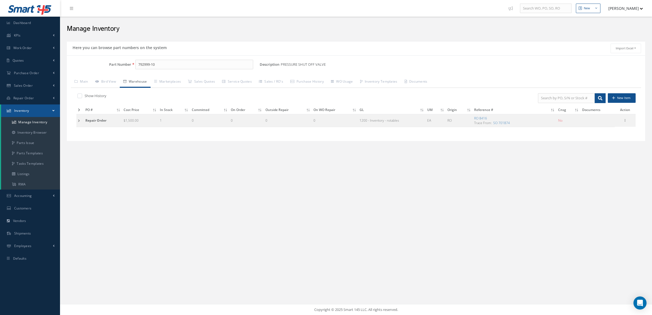
click at [81, 124] on td at bounding box center [79, 120] width 7 height 13
